Goal: Find specific page/section: Find specific page/section

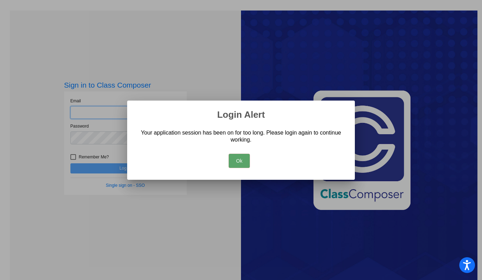
type input "camperchiolim@bbhcsd.org"
click at [240, 159] on button "Ok" at bounding box center [239, 161] width 21 height 14
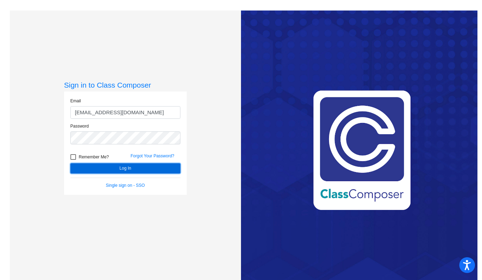
click at [159, 170] on button "Log In" at bounding box center [125, 168] width 110 height 10
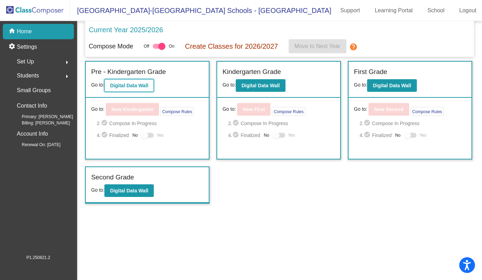
click at [131, 82] on button "Digital Data Wall" at bounding box center [128, 85] width 49 height 13
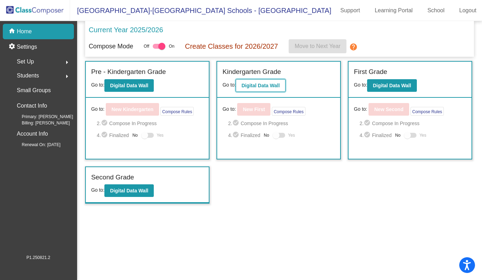
click at [250, 89] on button "Digital Data Wall" at bounding box center [260, 85] width 49 height 13
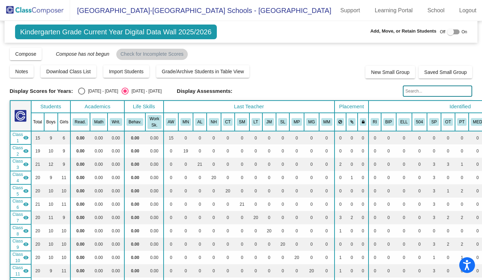
click at [425, 93] on input "text" at bounding box center [437, 91] width 69 height 11
click at [416, 92] on input "kub" at bounding box center [437, 91] width 69 height 11
type input "kulbanskyi"
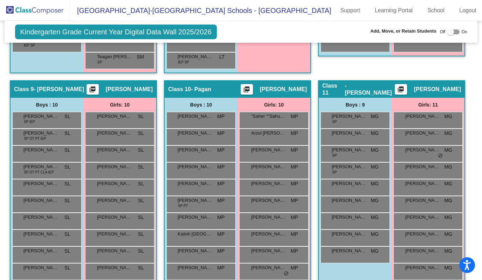
scroll to position [911, 0]
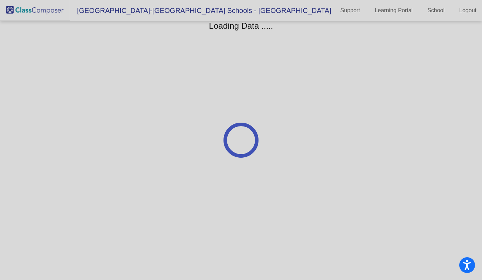
click at [462, 11] on div at bounding box center [241, 140] width 482 height 280
drag, startPoint x: 478, startPoint y: 11, endPoint x: 473, endPoint y: 11, distance: 5.3
drag, startPoint x: 473, startPoint y: 11, endPoint x: 463, endPoint y: 10, distance: 9.8
drag, startPoint x: 463, startPoint y: 10, endPoint x: 287, endPoint y: 26, distance: 176.4
click at [287, 26] on div at bounding box center [241, 140] width 482 height 280
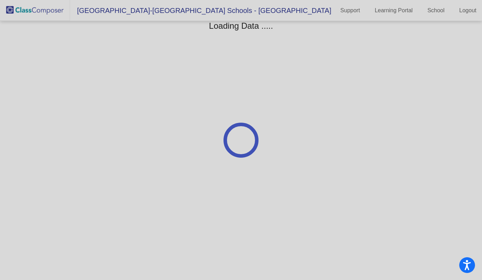
click at [33, 7] on div at bounding box center [241, 140] width 482 height 280
click at [265, 25] on div at bounding box center [241, 140] width 482 height 280
